Goal: Transaction & Acquisition: Obtain resource

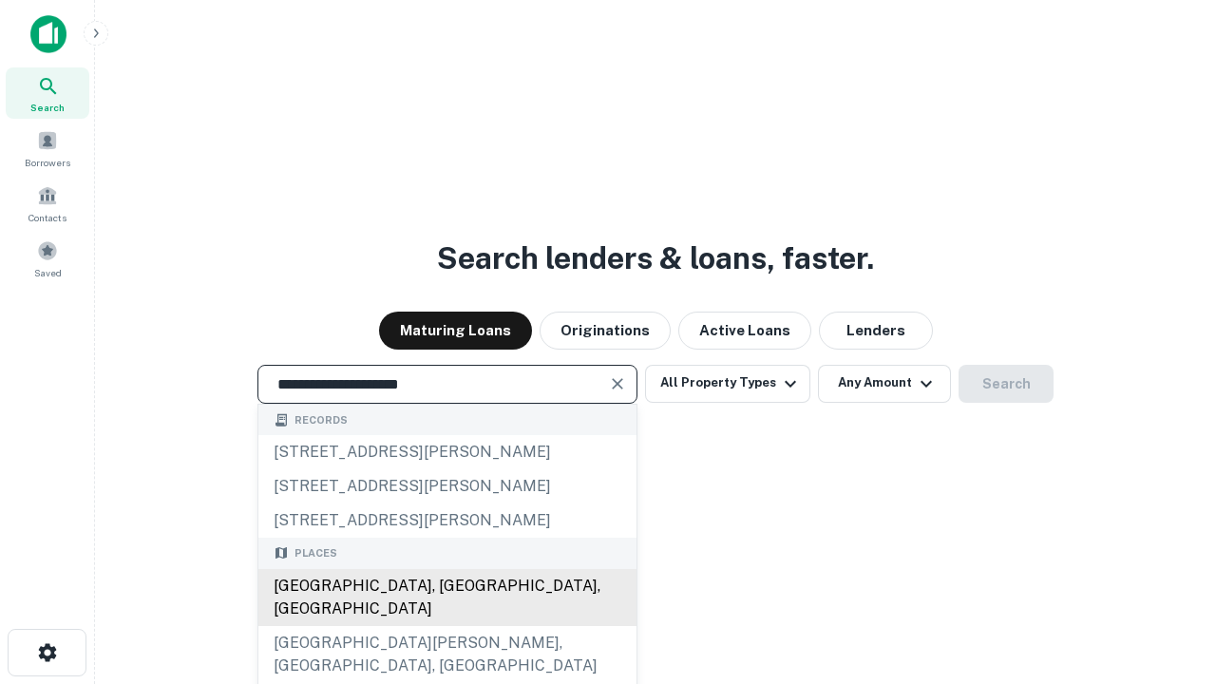
click at [446, 626] on div "[GEOGRAPHIC_DATA], [GEOGRAPHIC_DATA], [GEOGRAPHIC_DATA]" at bounding box center [447, 597] width 378 height 57
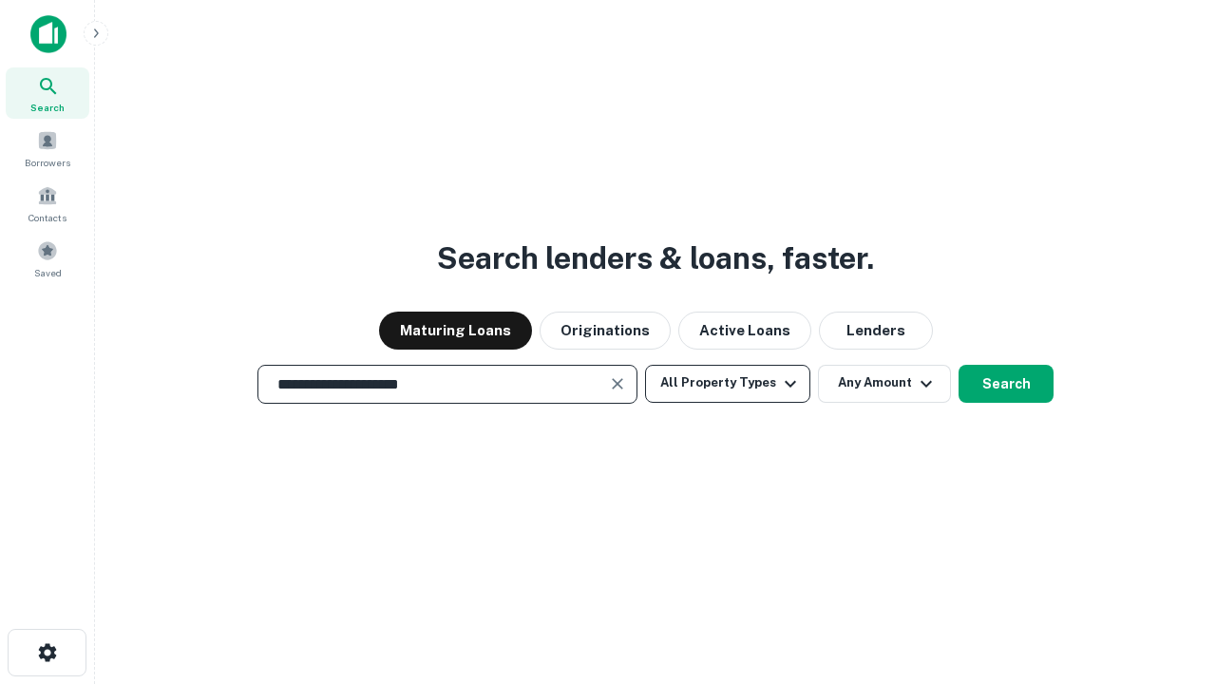
type input "**********"
click at [727, 383] on button "All Property Types" at bounding box center [727, 384] width 165 height 38
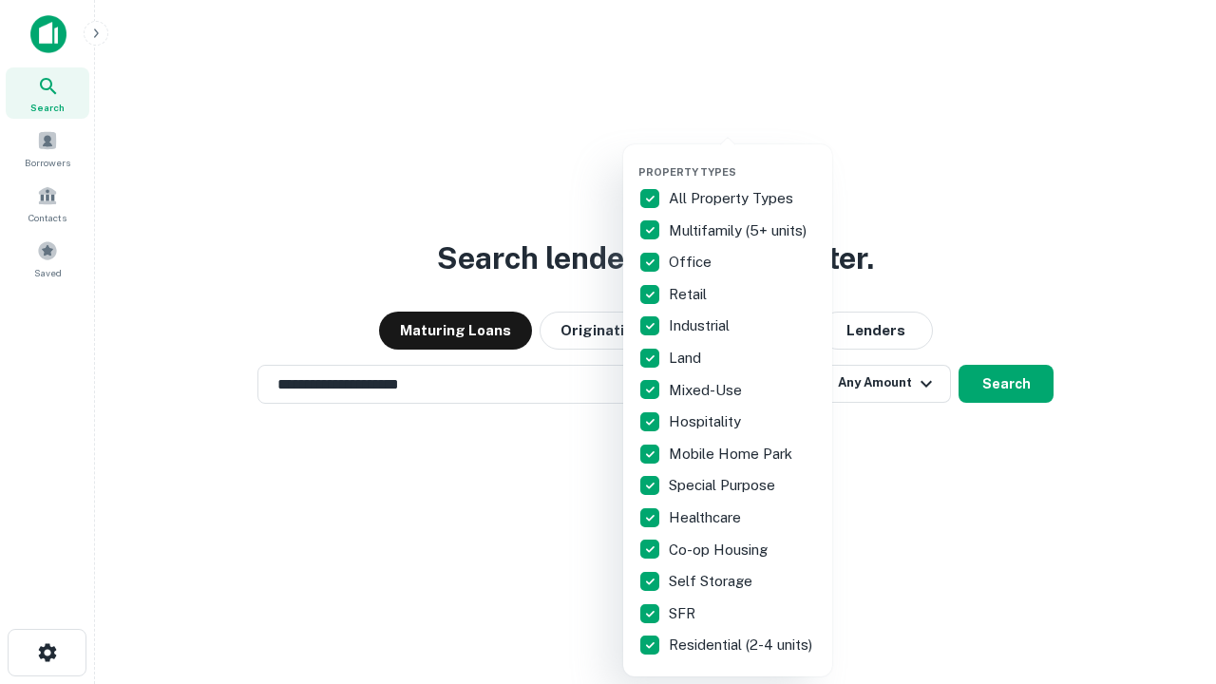
click at [743, 160] on button "button" at bounding box center [742, 160] width 209 height 1
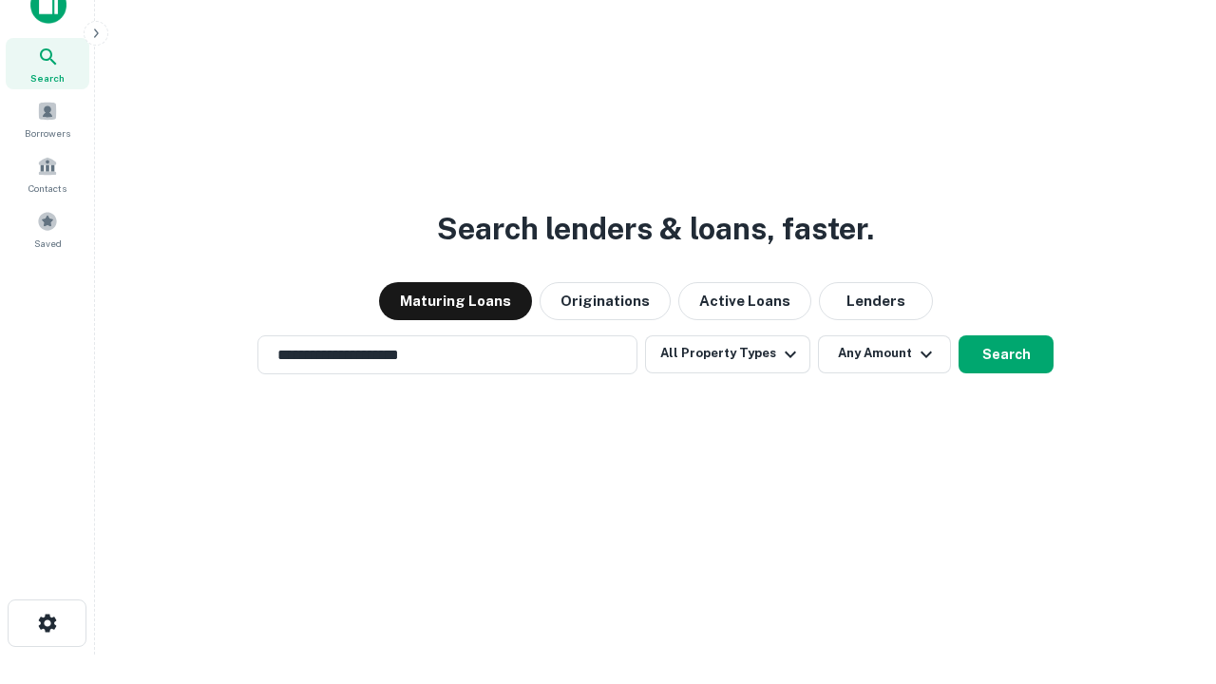
scroll to position [11, 229]
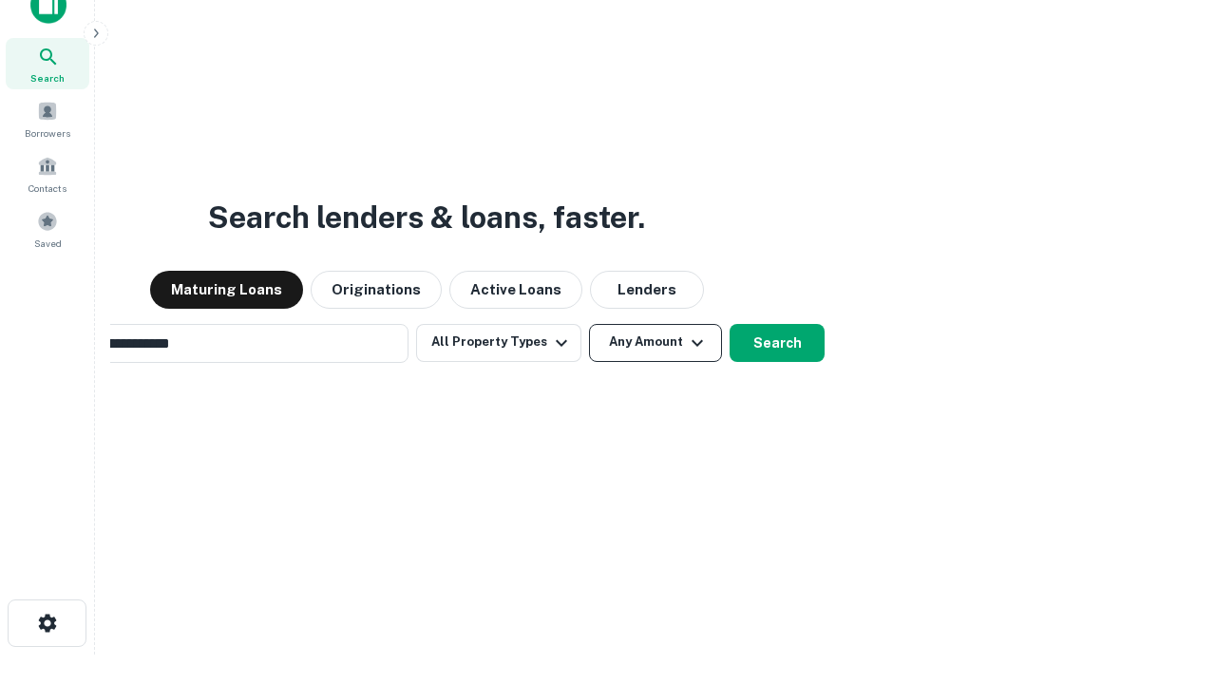
click at [589, 324] on button "Any Amount" at bounding box center [655, 343] width 133 height 38
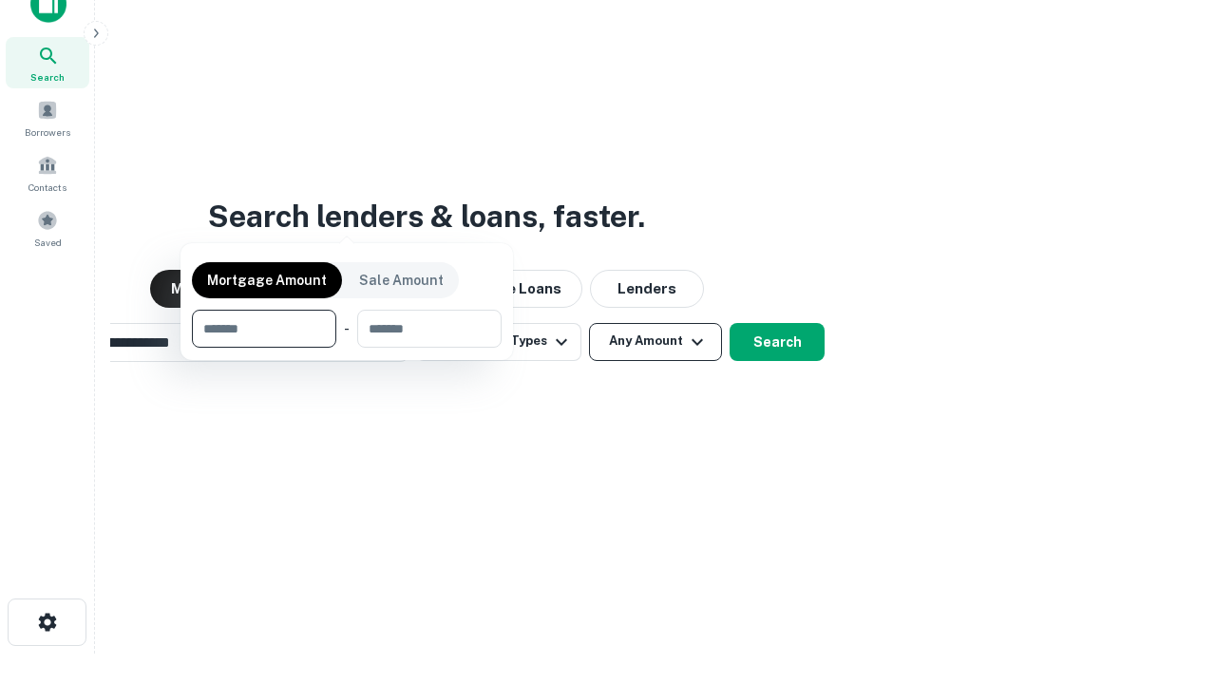
scroll to position [137, 538]
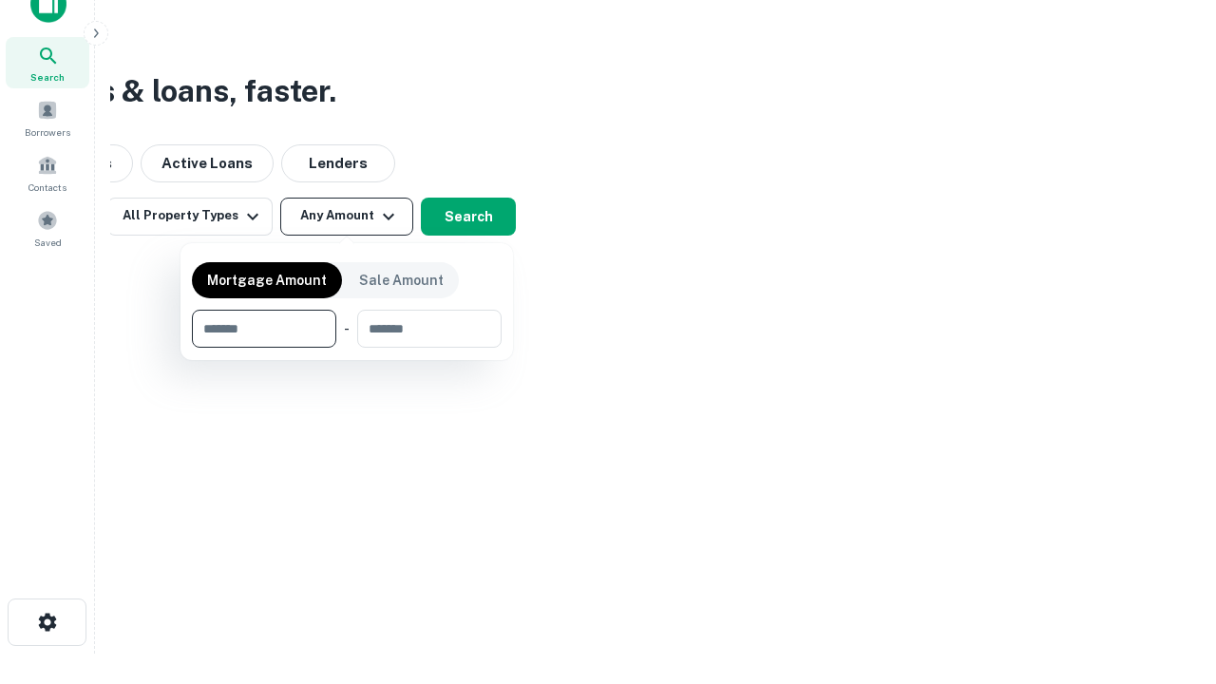
type input "*******"
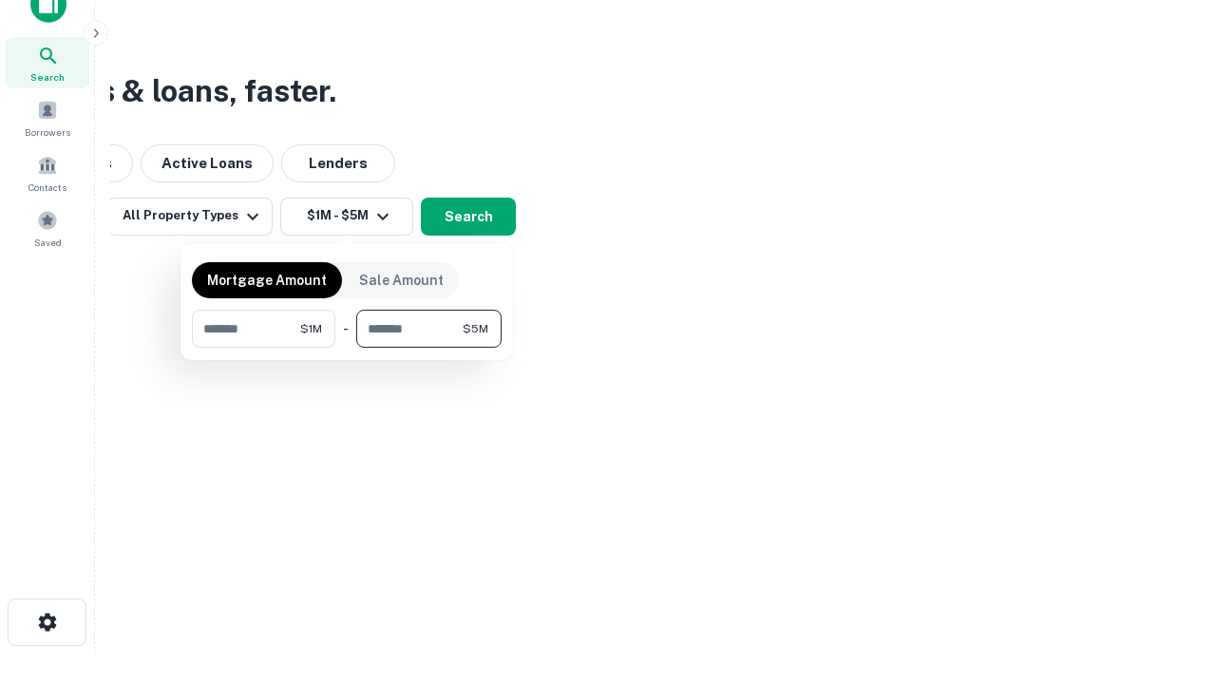
type input "*******"
click at [347, 348] on button "button" at bounding box center [347, 348] width 310 height 1
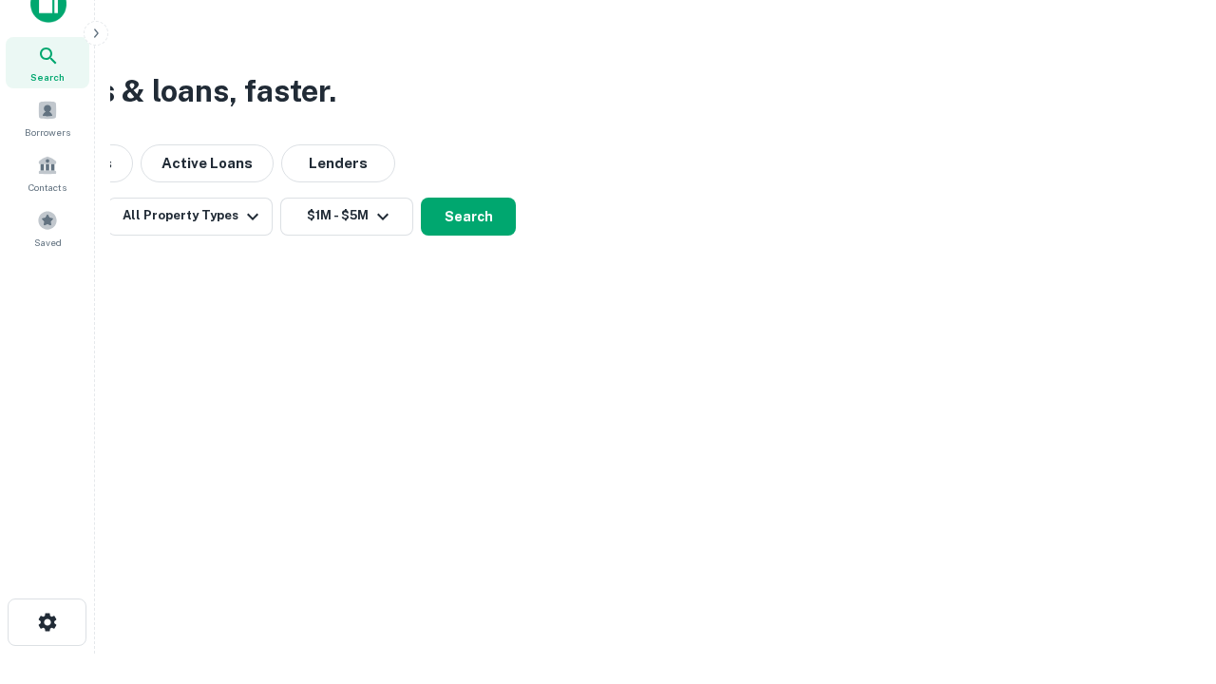
scroll to position [11, 350]
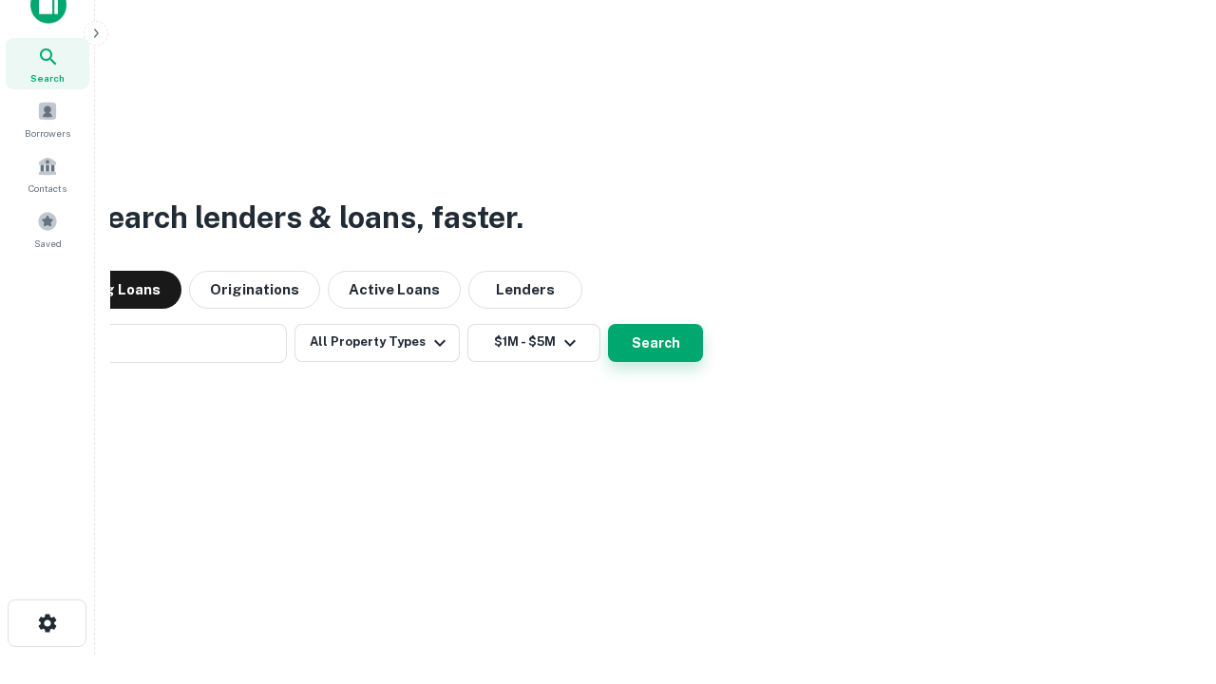
click at [608, 324] on button "Search" at bounding box center [655, 343] width 95 height 38
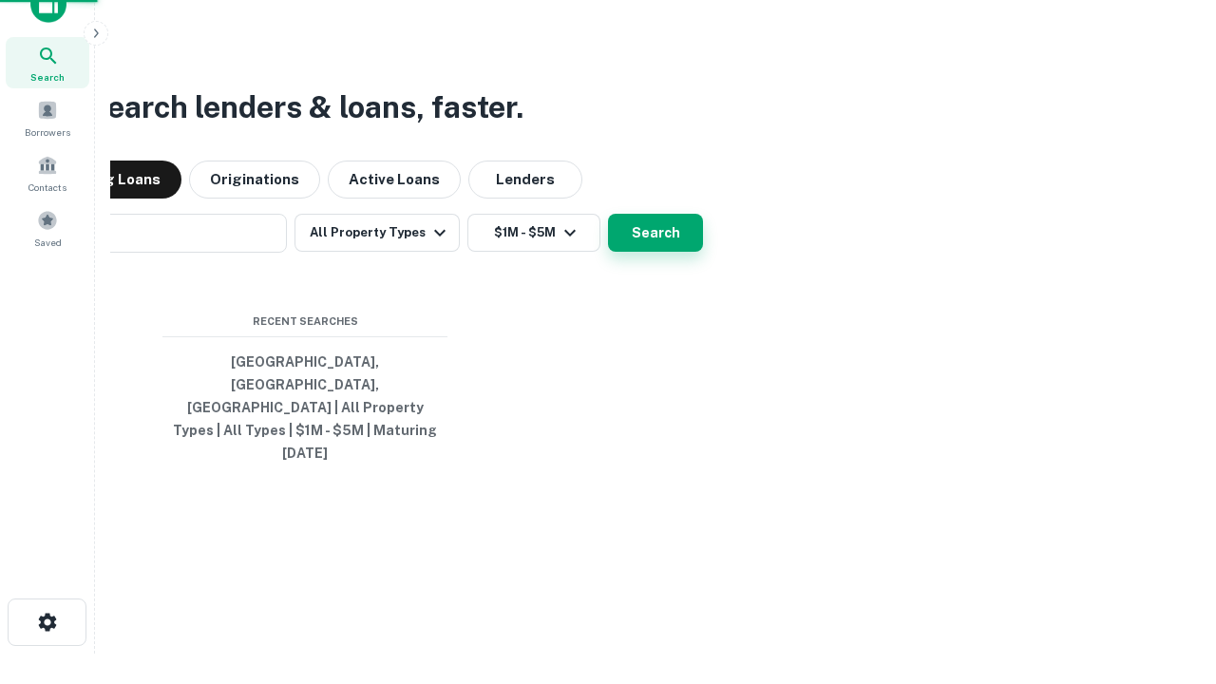
scroll to position [50, 538]
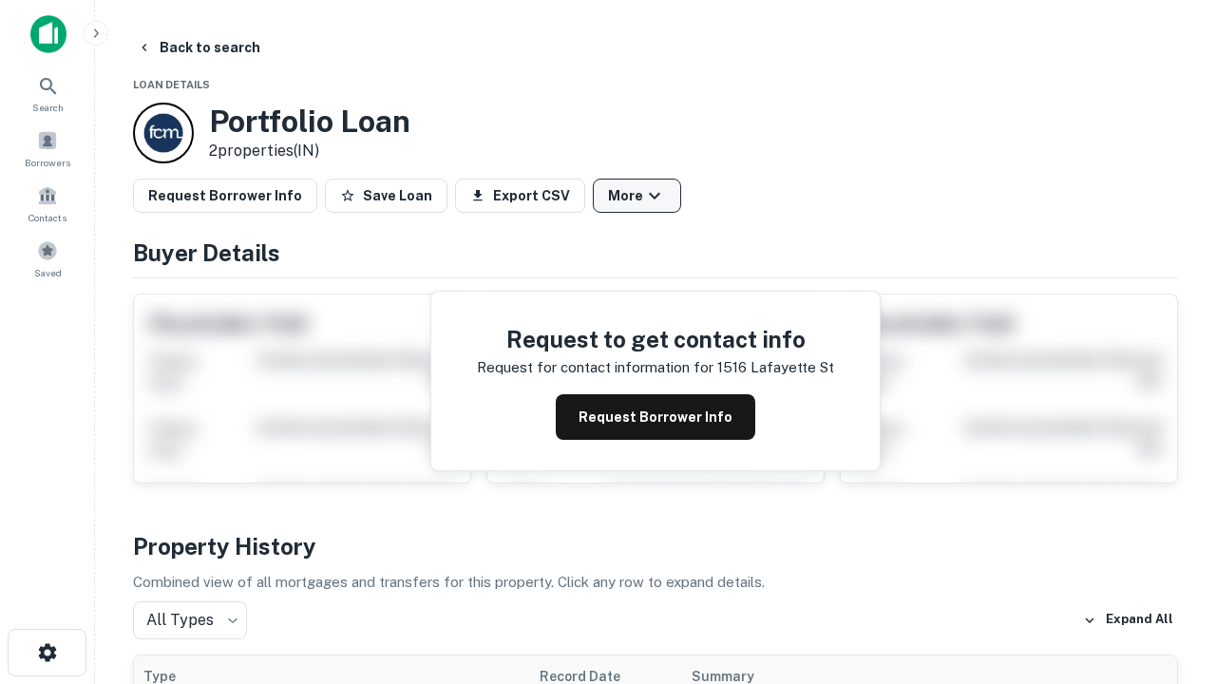
click at [636, 196] on button "More" at bounding box center [637, 196] width 88 height 34
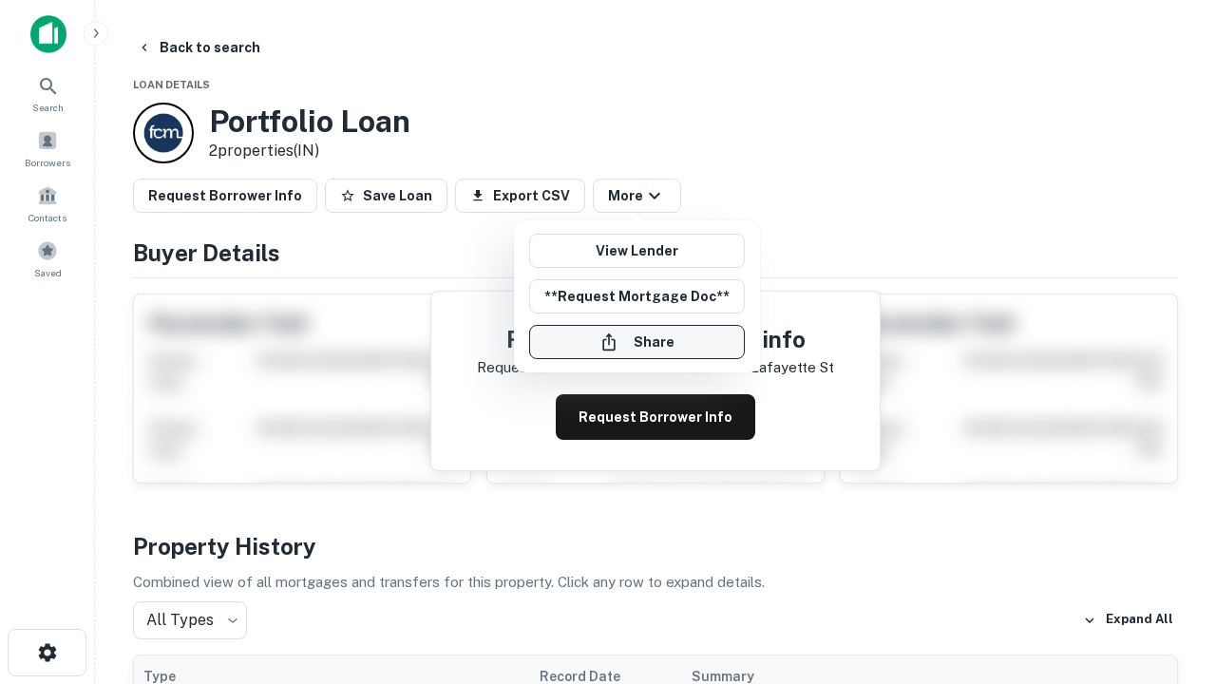
click at [636, 342] on button "Share" at bounding box center [637, 342] width 216 height 34
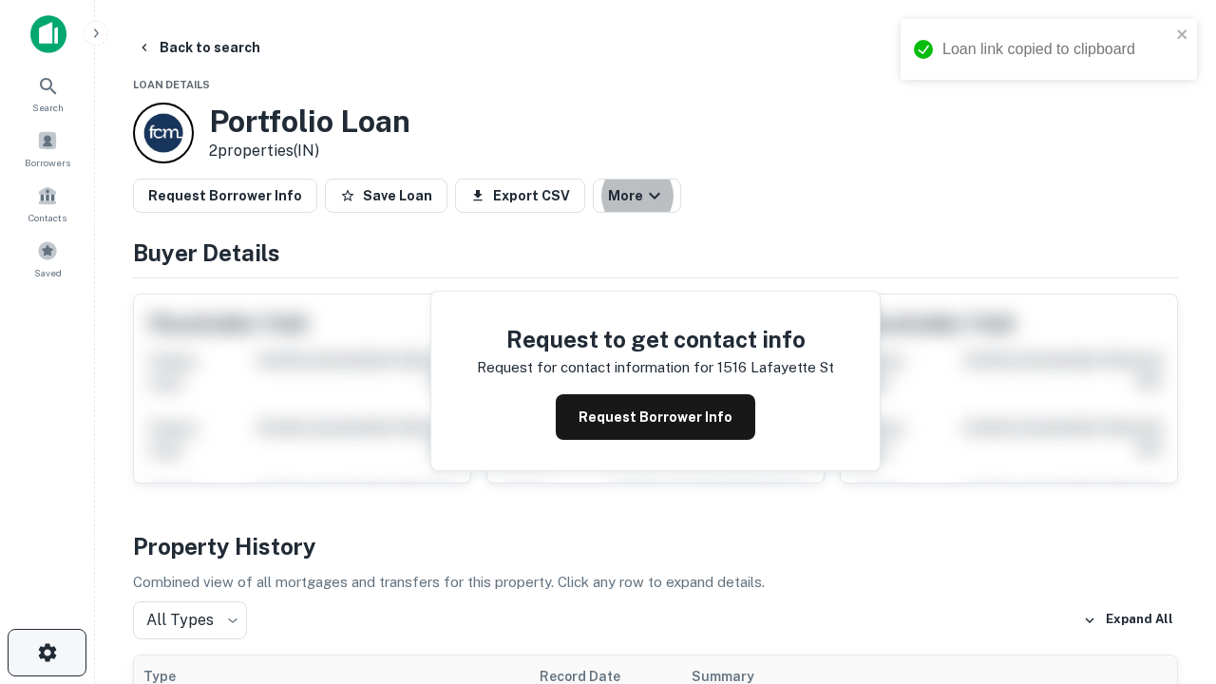
click at [47, 652] on icon "button" at bounding box center [47, 652] width 23 height 23
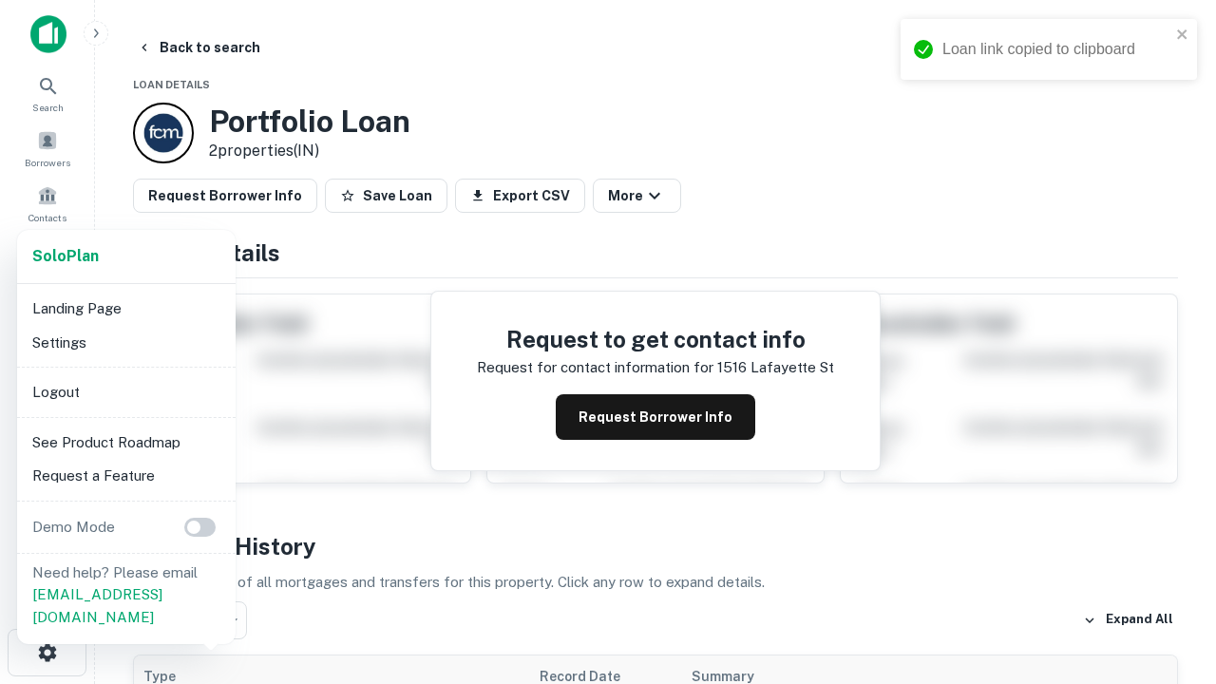
click at [125, 391] on li "Logout" at bounding box center [126, 392] width 203 height 34
